Goal: Task Accomplishment & Management: Manage account settings

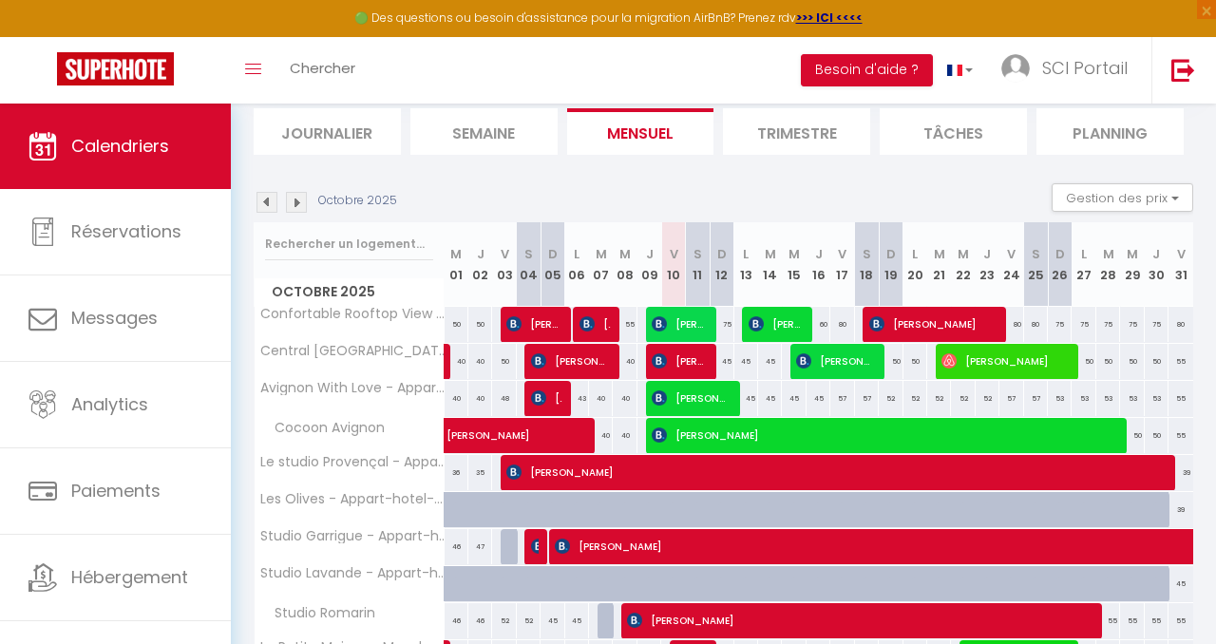
scroll to position [138, 0]
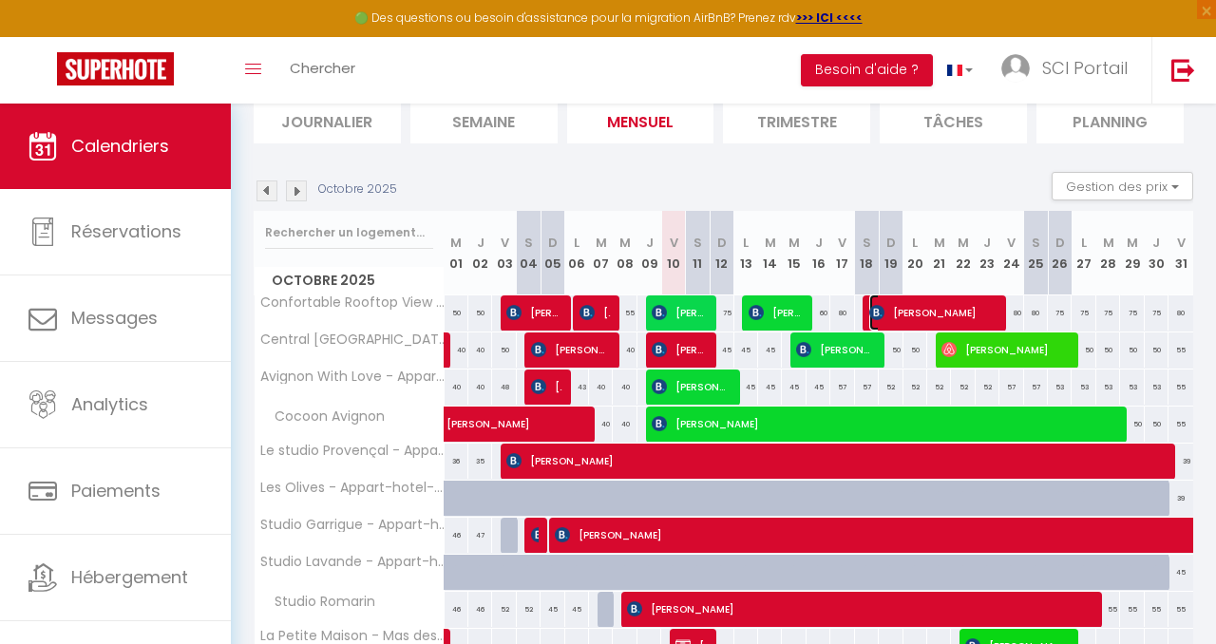
click at [917, 305] on span "[PERSON_NAME]" at bounding box center [932, 312] width 126 height 36
select select "KO"
select select "0"
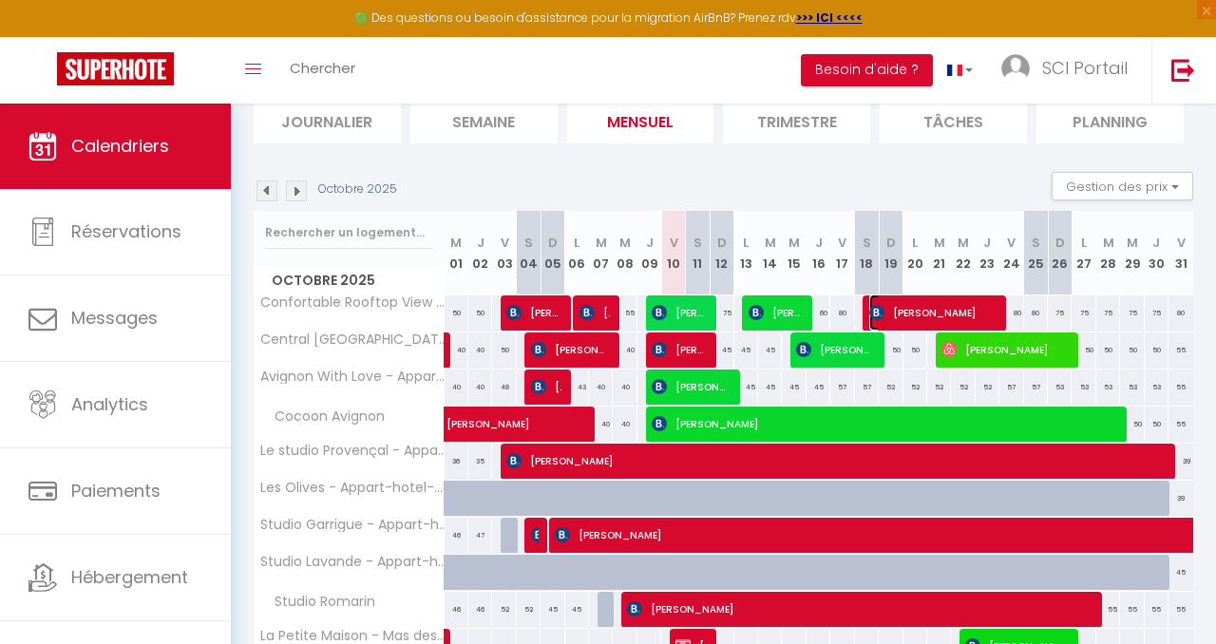
select select "1"
select select
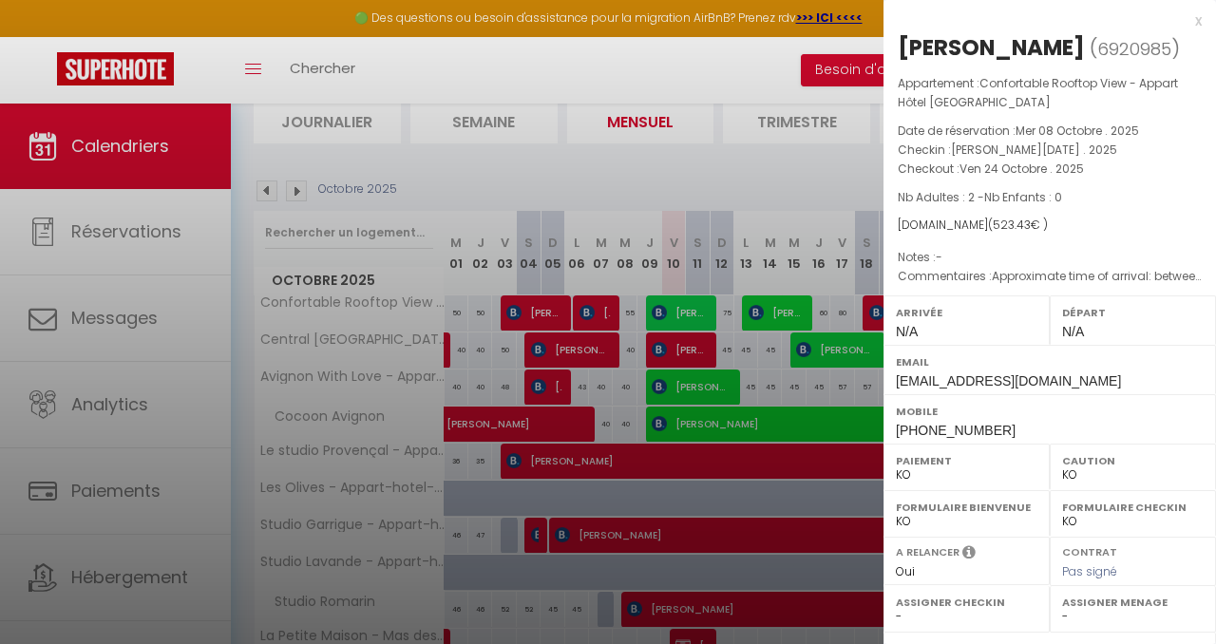
click at [1197, 12] on div "x" at bounding box center [1042, 20] width 318 height 23
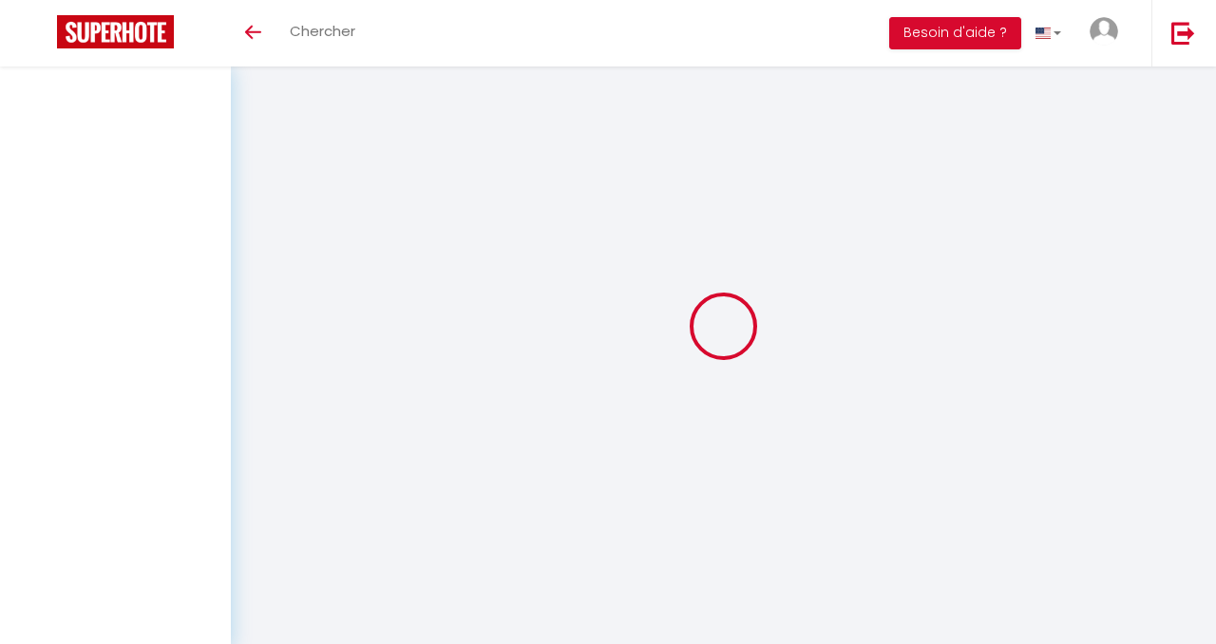
scroll to position [66, 0]
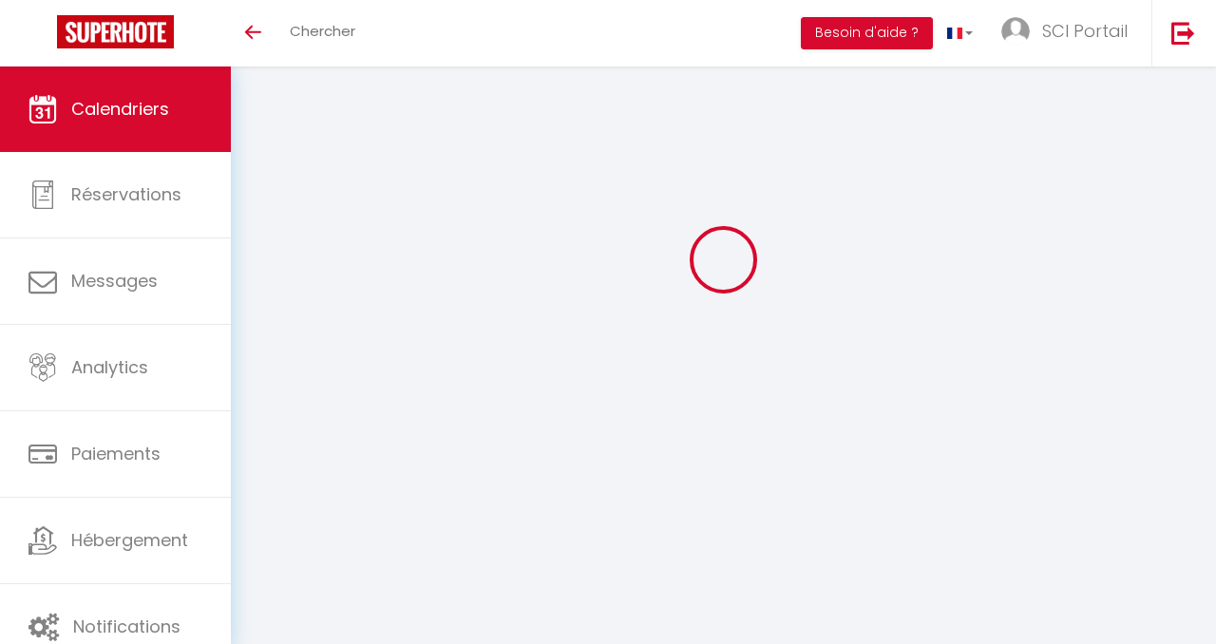
select select
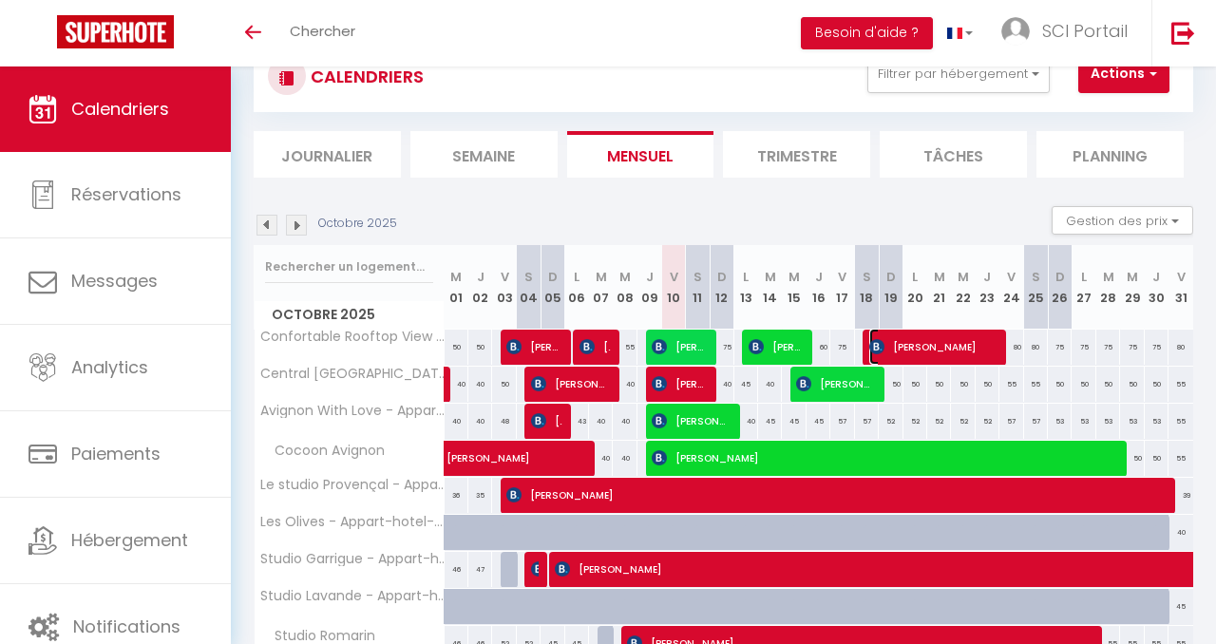
click at [934, 334] on span "[PERSON_NAME]" at bounding box center [932, 347] width 126 height 36
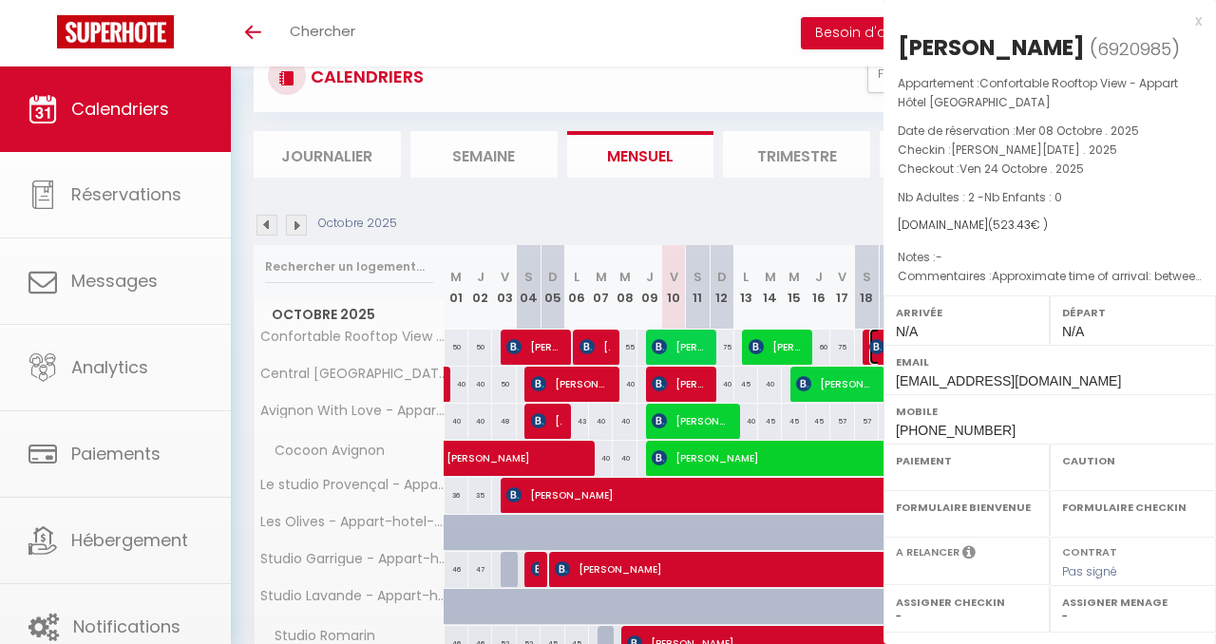
select select "KO"
select select "0"
select select "1"
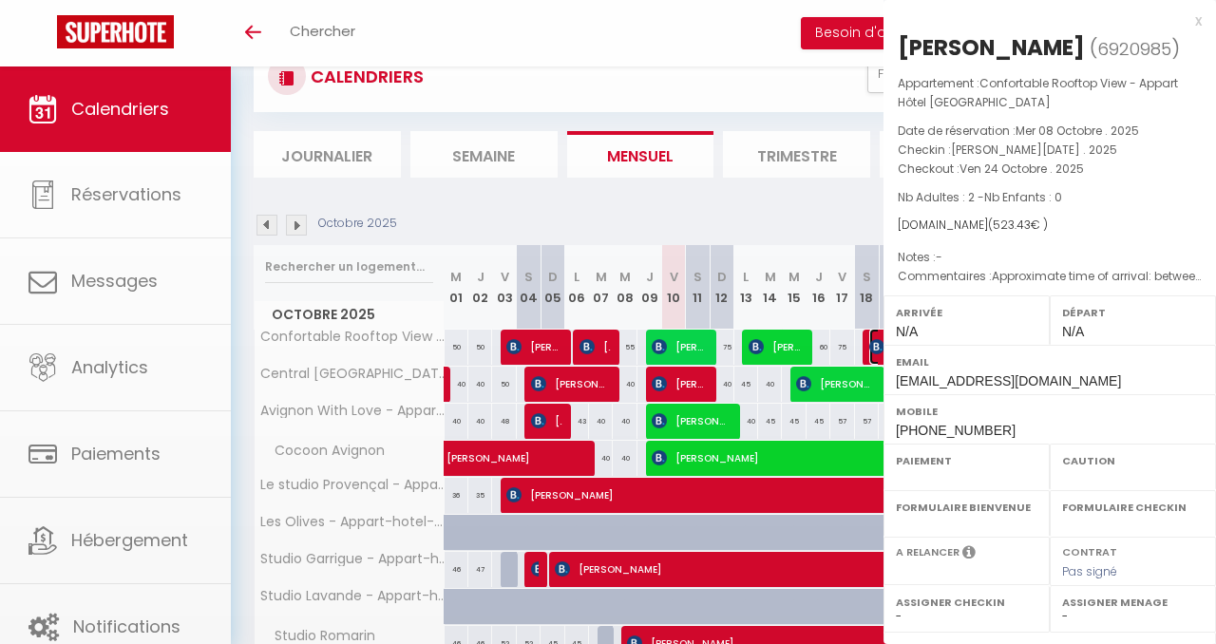
select select
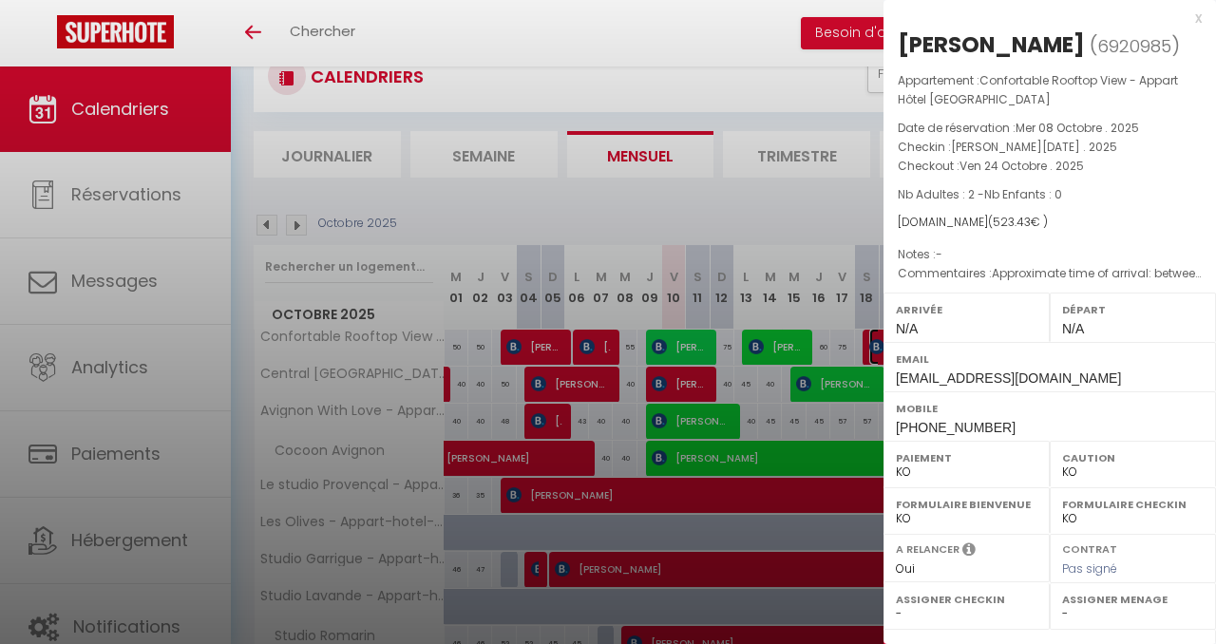
scroll to position [0, 0]
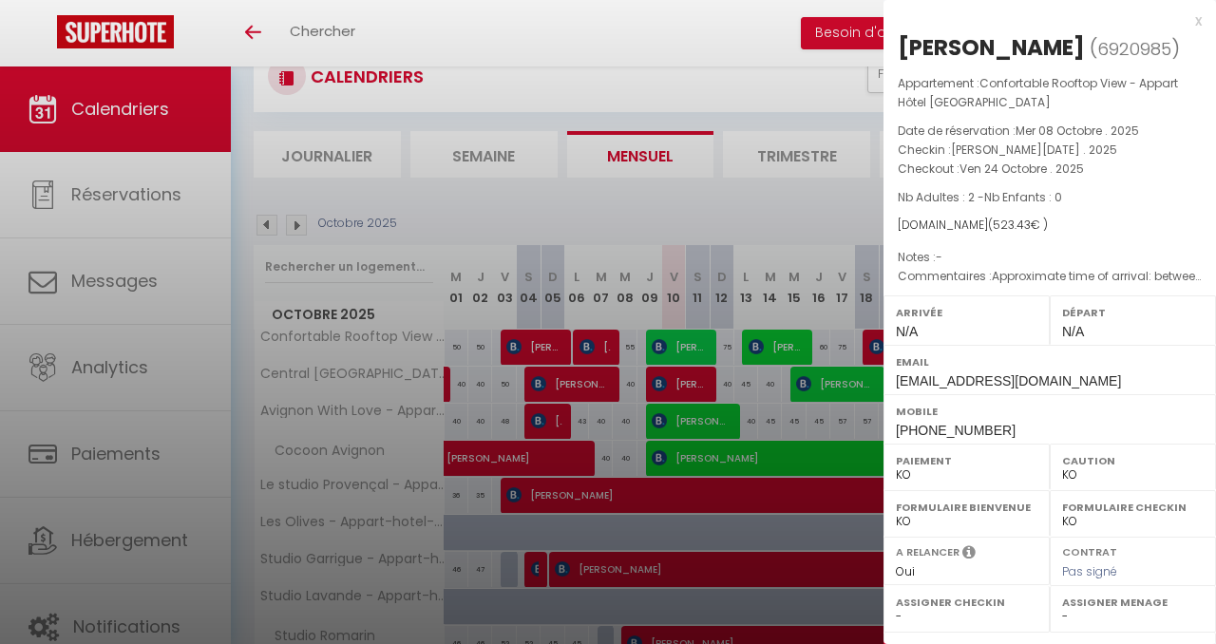
click at [1191, 15] on div "x" at bounding box center [1042, 20] width 318 height 23
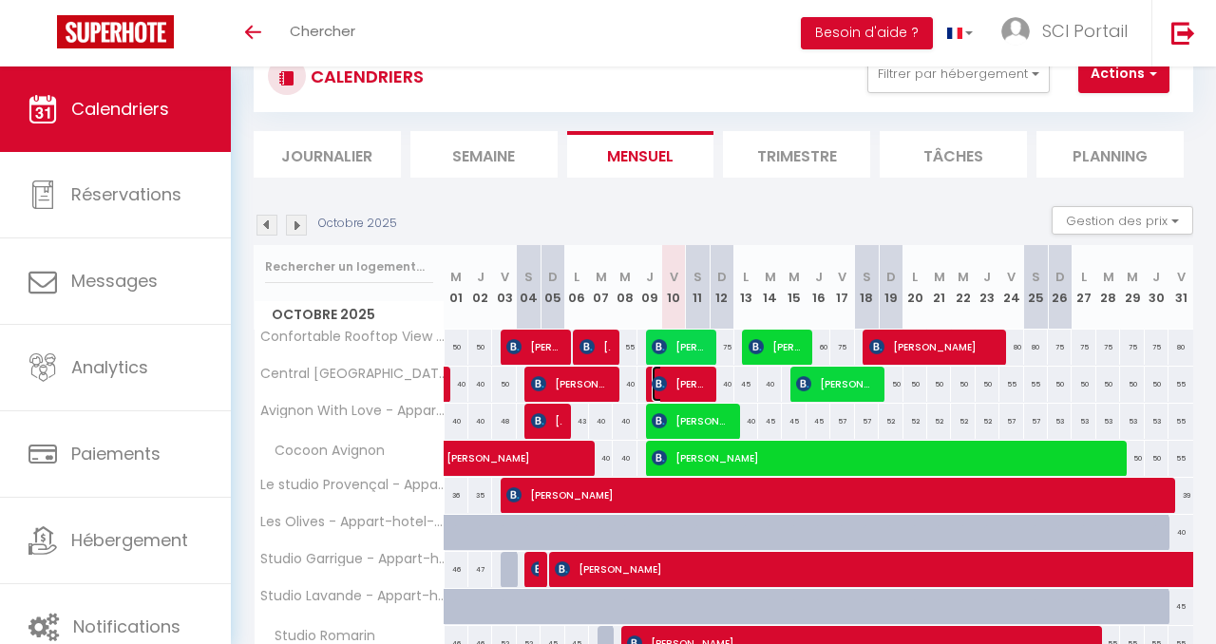
click at [670, 377] on span "[PERSON_NAME]" at bounding box center [679, 384] width 55 height 36
select select "OK"
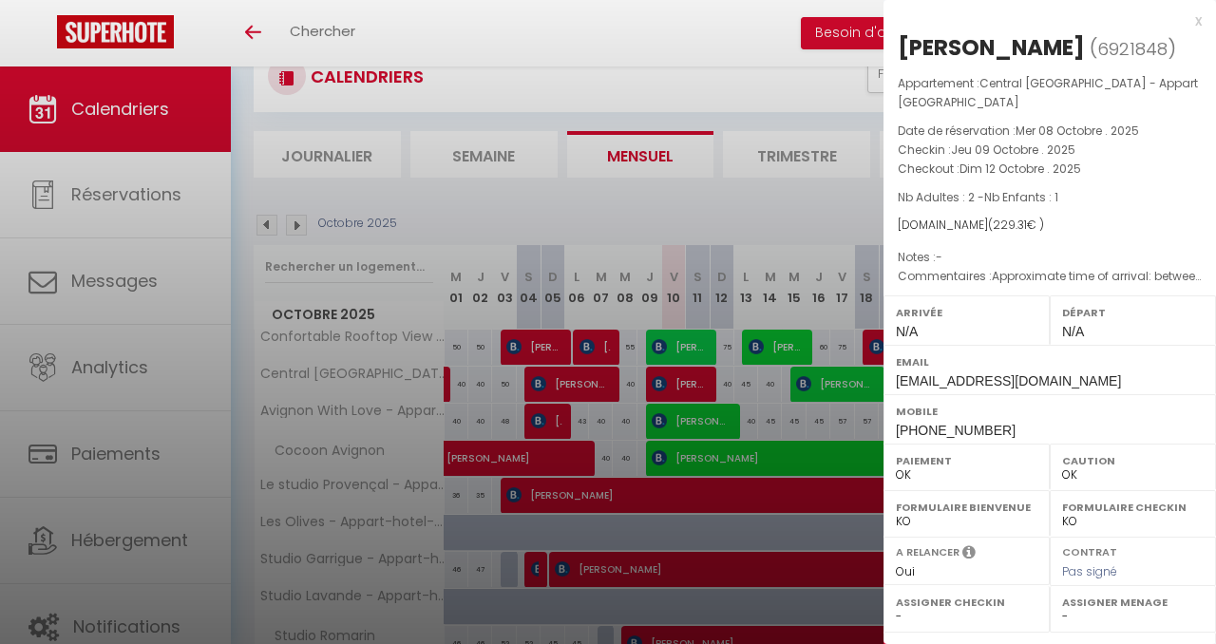
click at [1197, 12] on div "x" at bounding box center [1042, 20] width 318 height 23
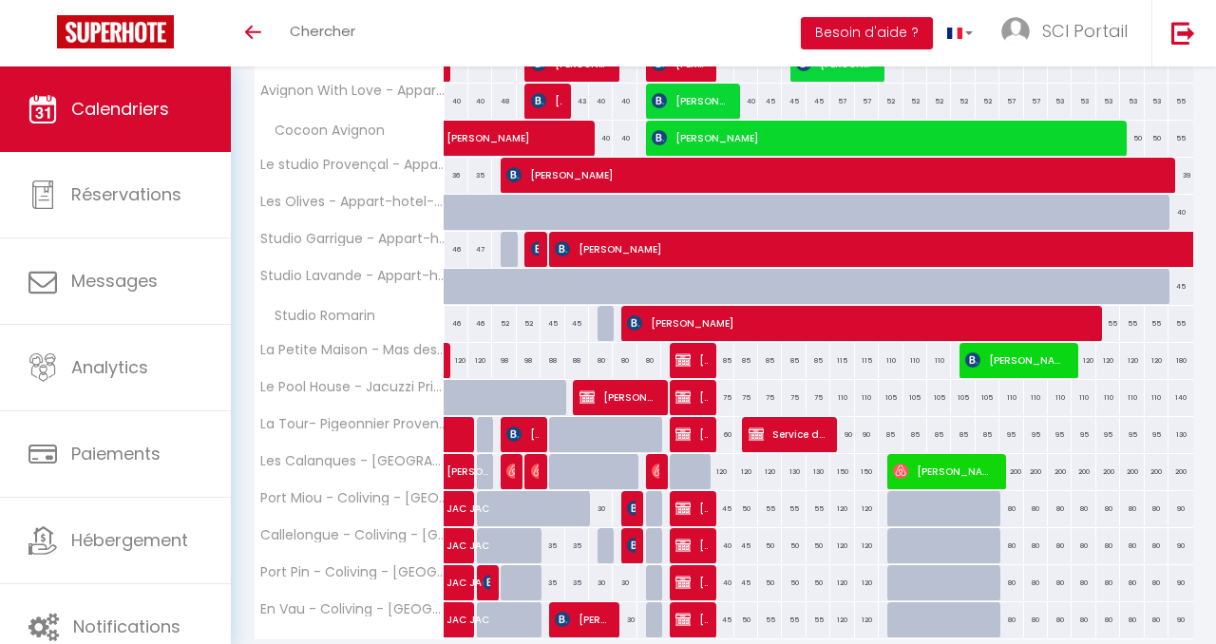
scroll to position [384, 0]
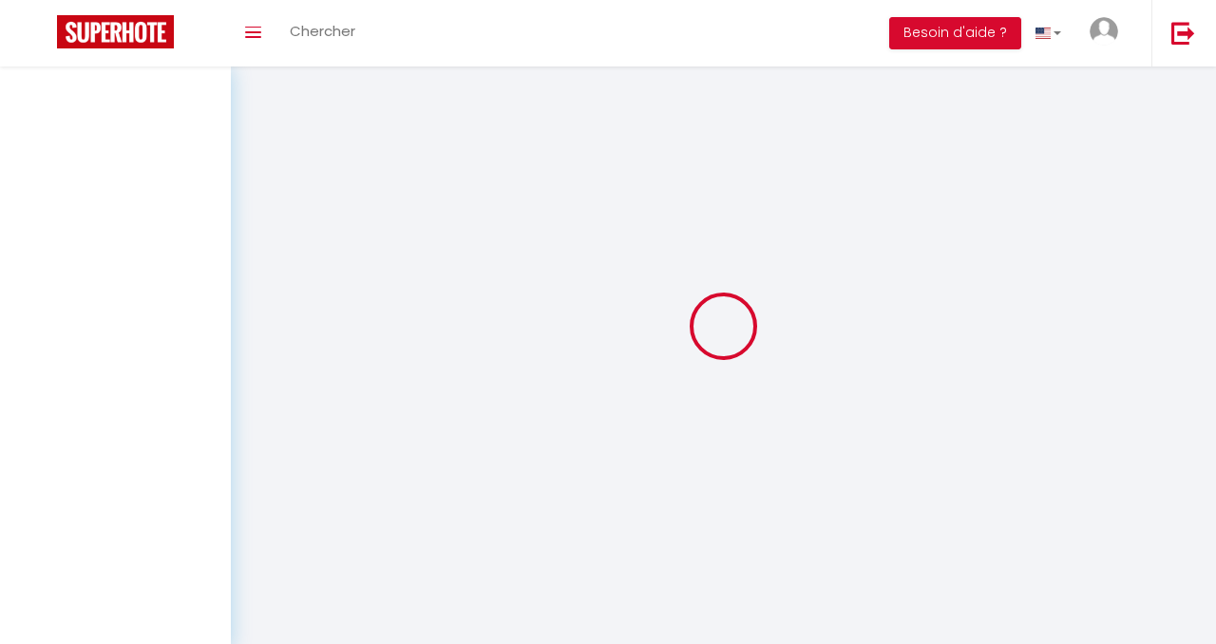
scroll to position [66, 0]
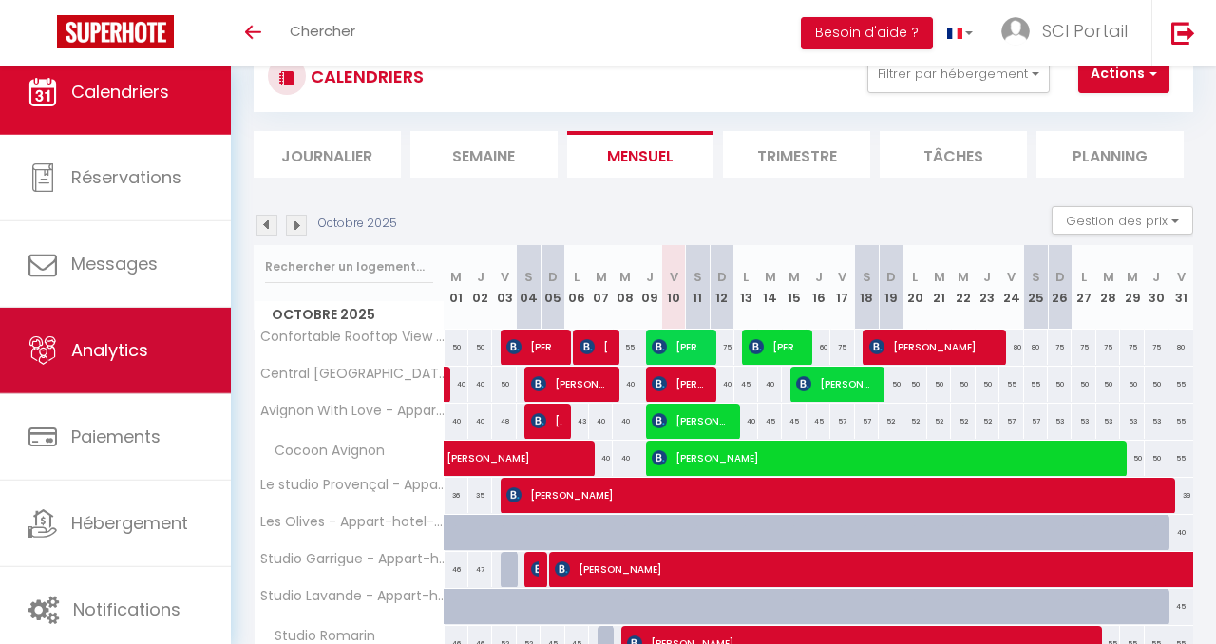
click at [102, 326] on link "Analytics" at bounding box center [115, 350] width 231 height 85
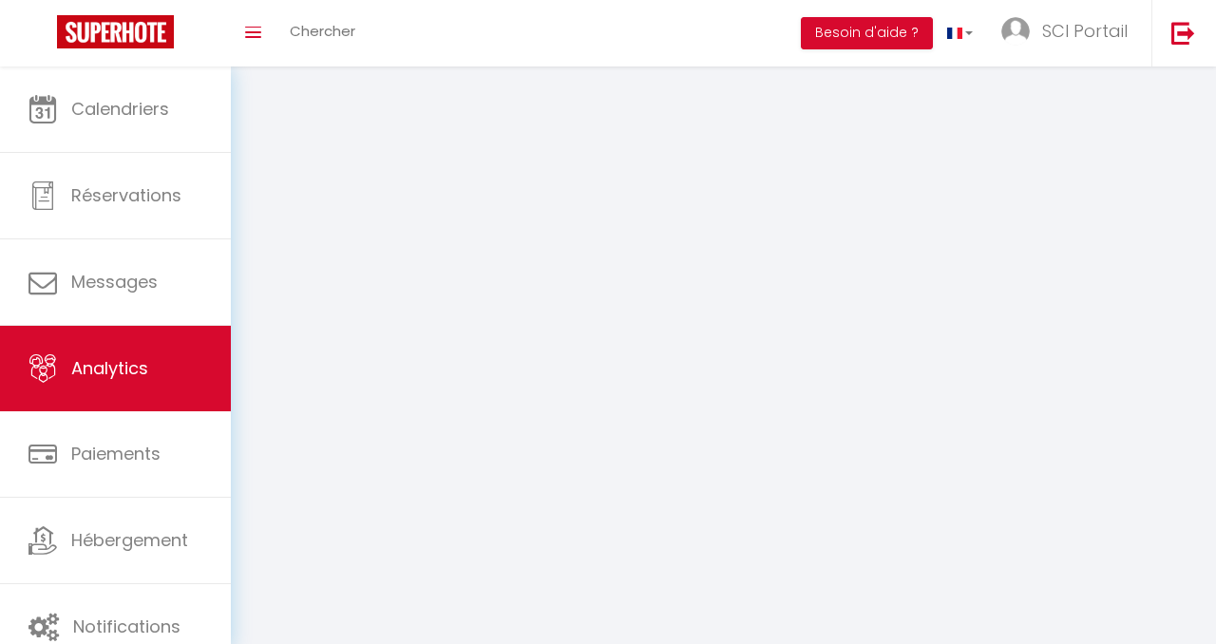
select select "2025"
select select "10"
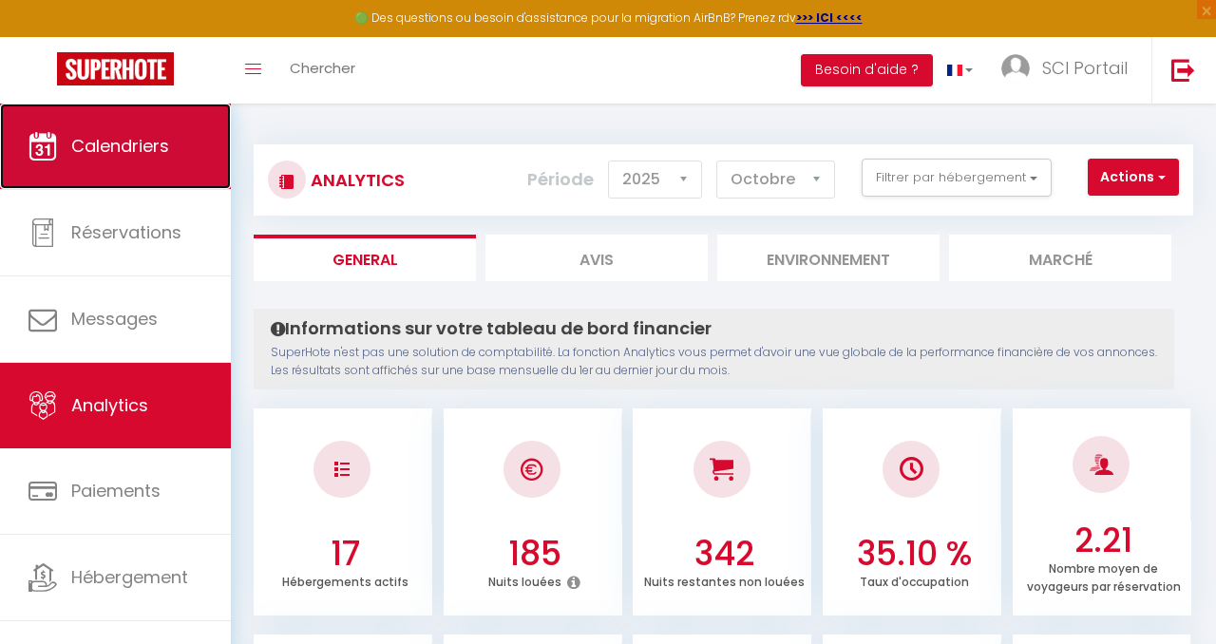
click at [90, 141] on span "Calendriers" at bounding box center [120, 146] width 98 height 24
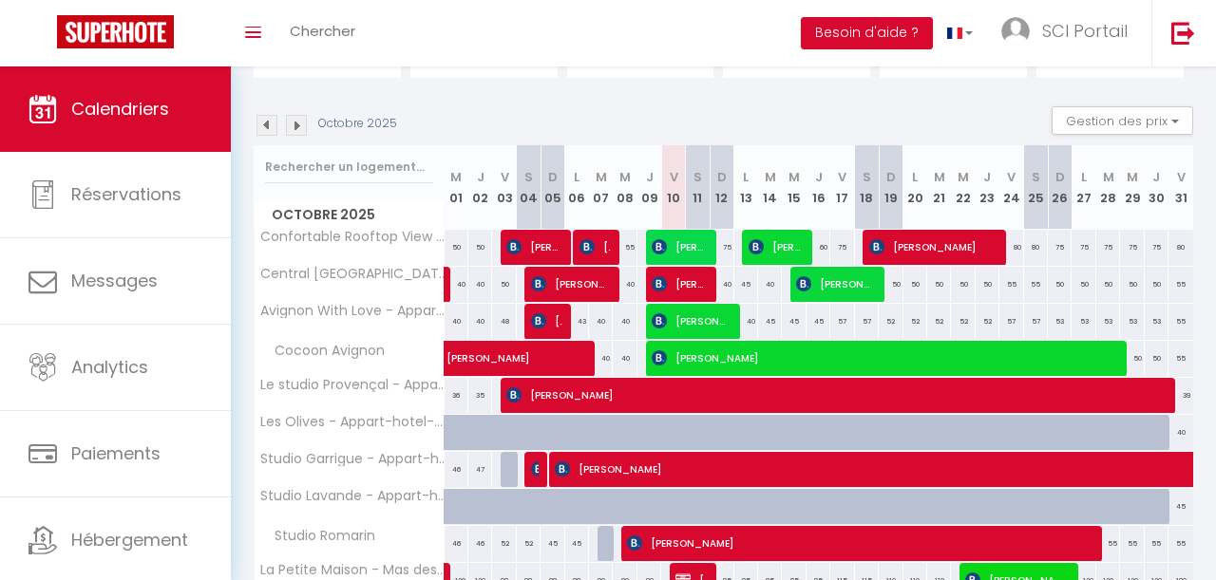
scroll to position [162, 0]
